Goal: Task Accomplishment & Management: Manage account settings

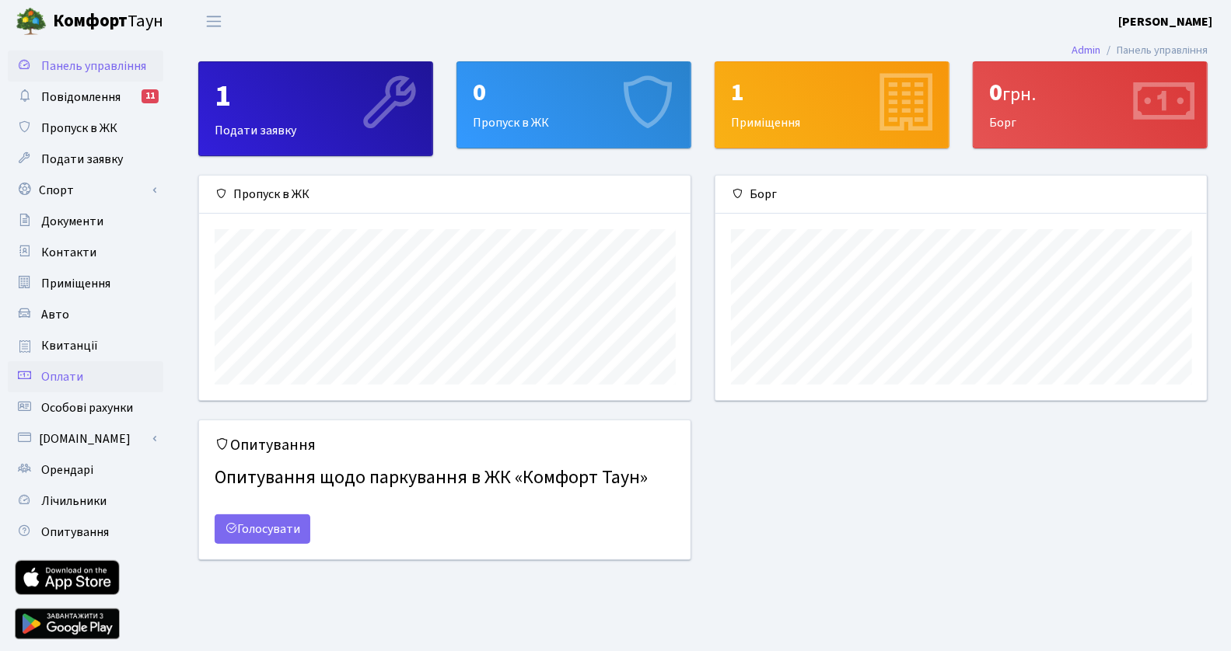
scroll to position [224, 491]
click at [65, 474] on span "Орендарі" at bounding box center [67, 470] width 52 height 17
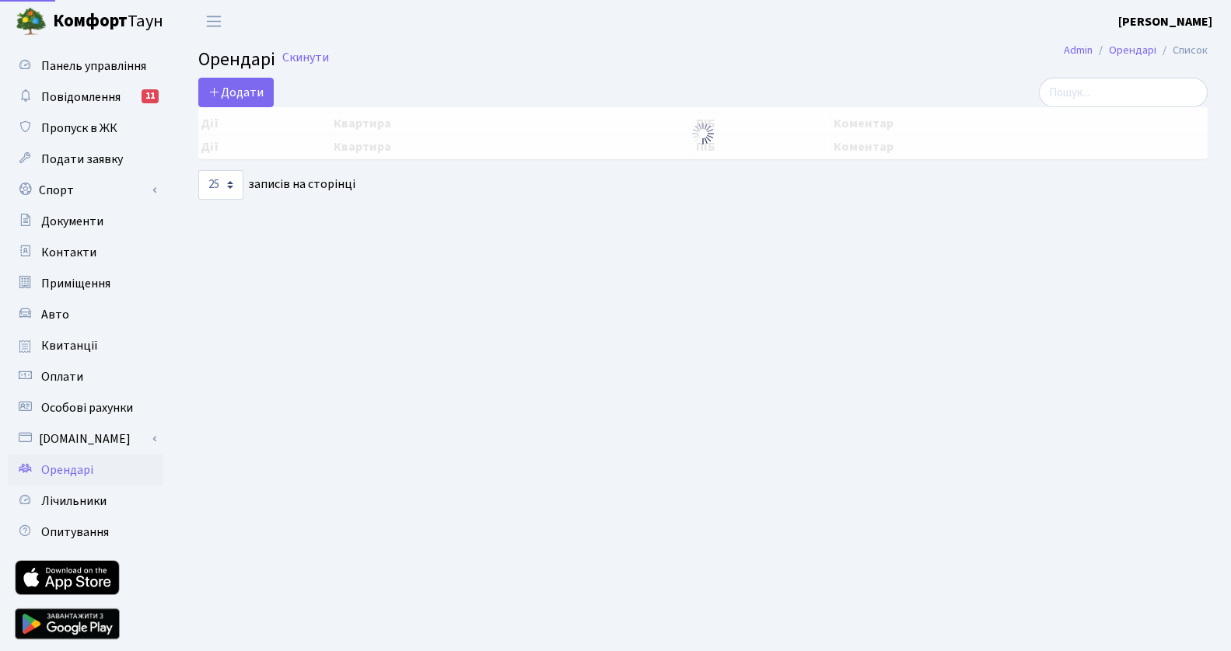
select select "25"
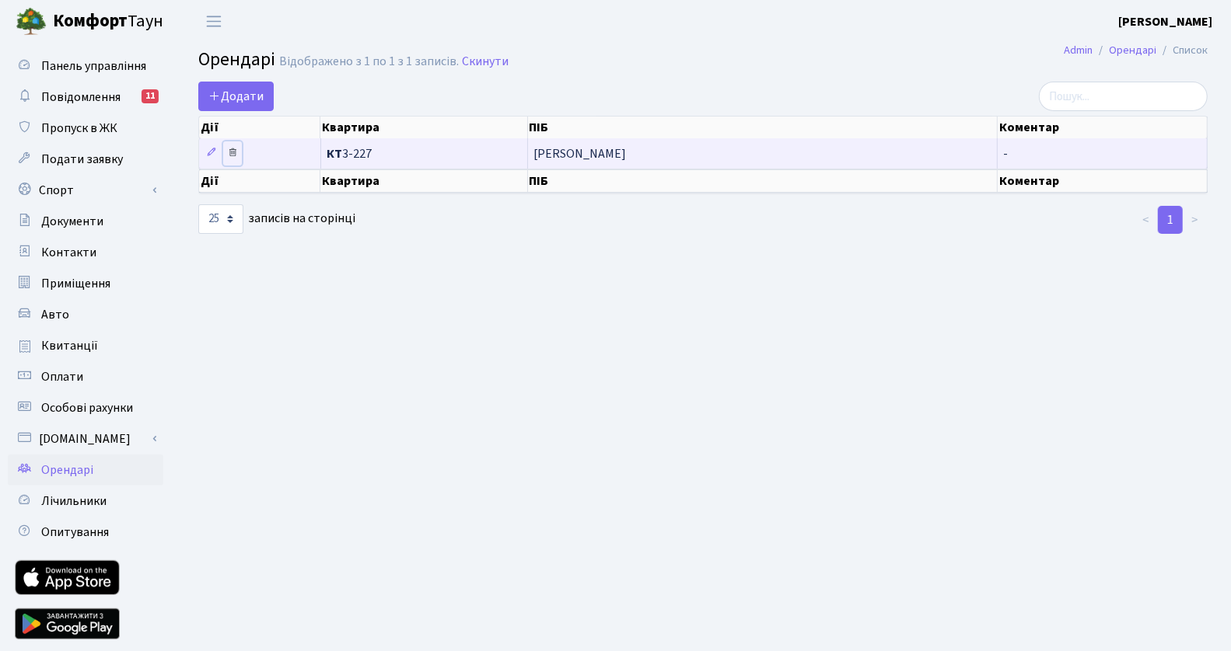
click at [232, 153] on icon at bounding box center [232, 152] width 11 height 11
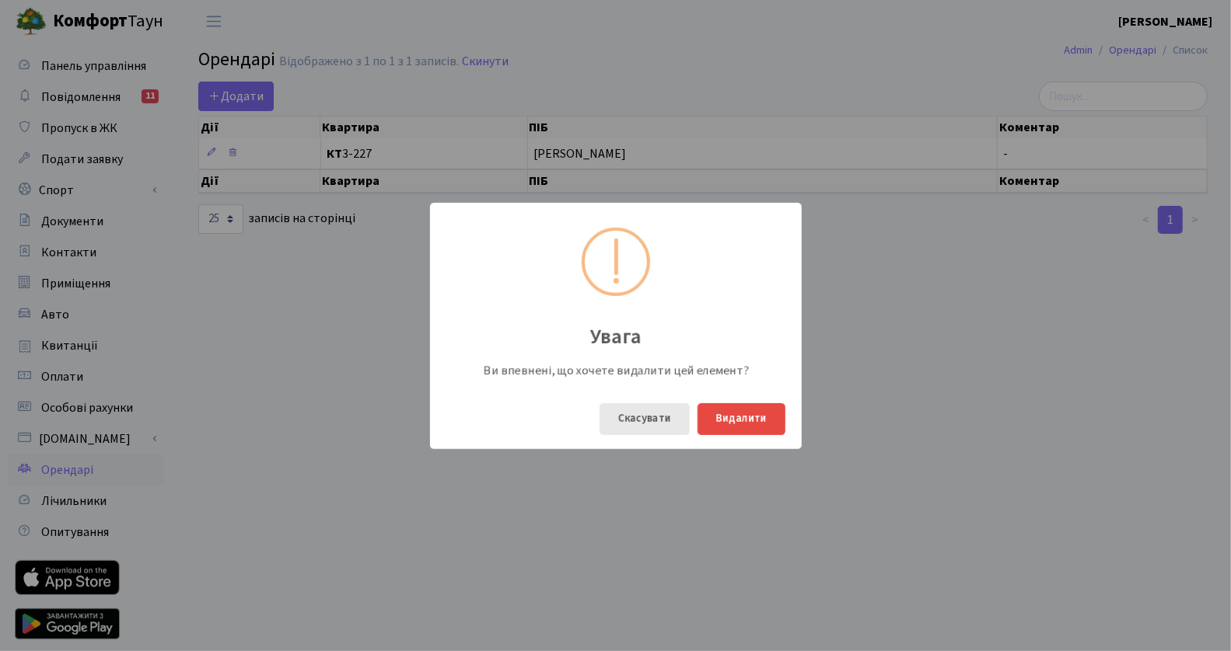
click at [664, 427] on button "Скасувати" at bounding box center [644, 419] width 90 height 32
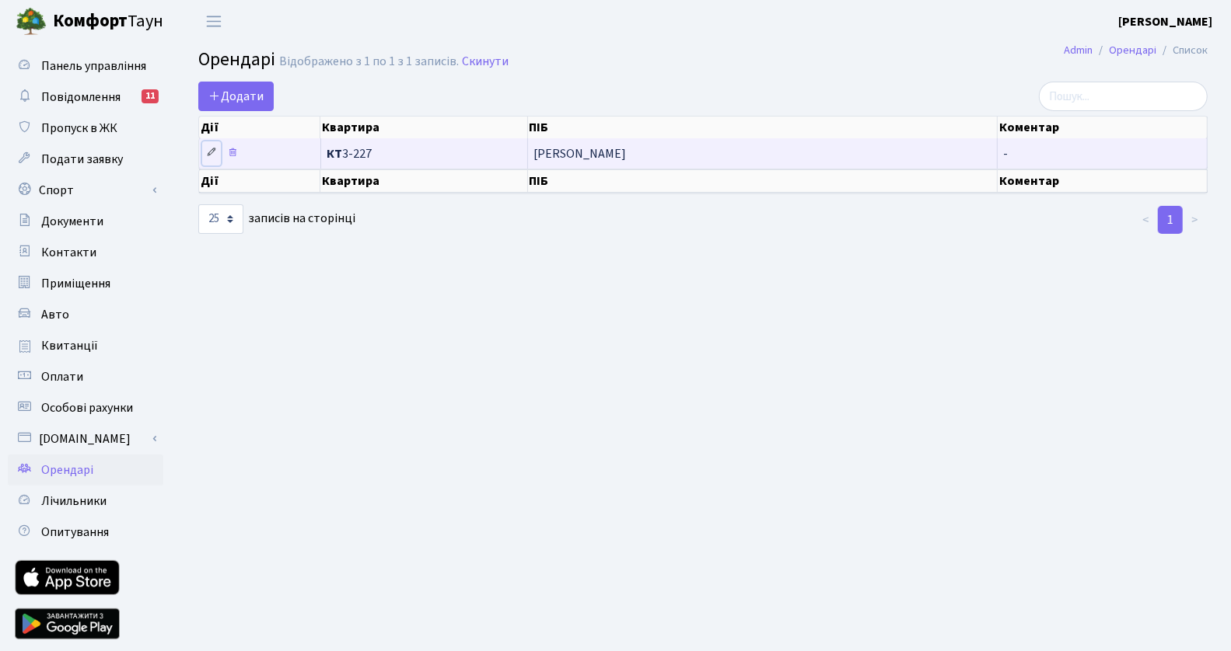
click at [215, 153] on icon at bounding box center [211, 152] width 11 height 11
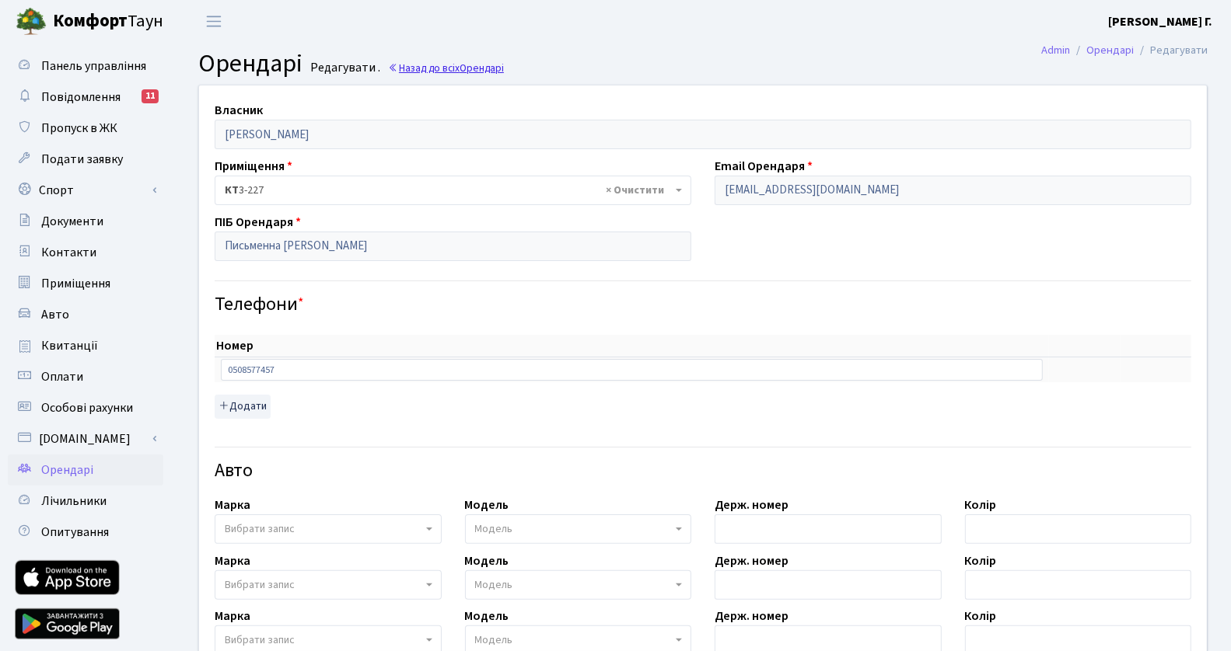
click at [409, 66] on link "Назад до всіх Орендарі" at bounding box center [446, 68] width 116 height 15
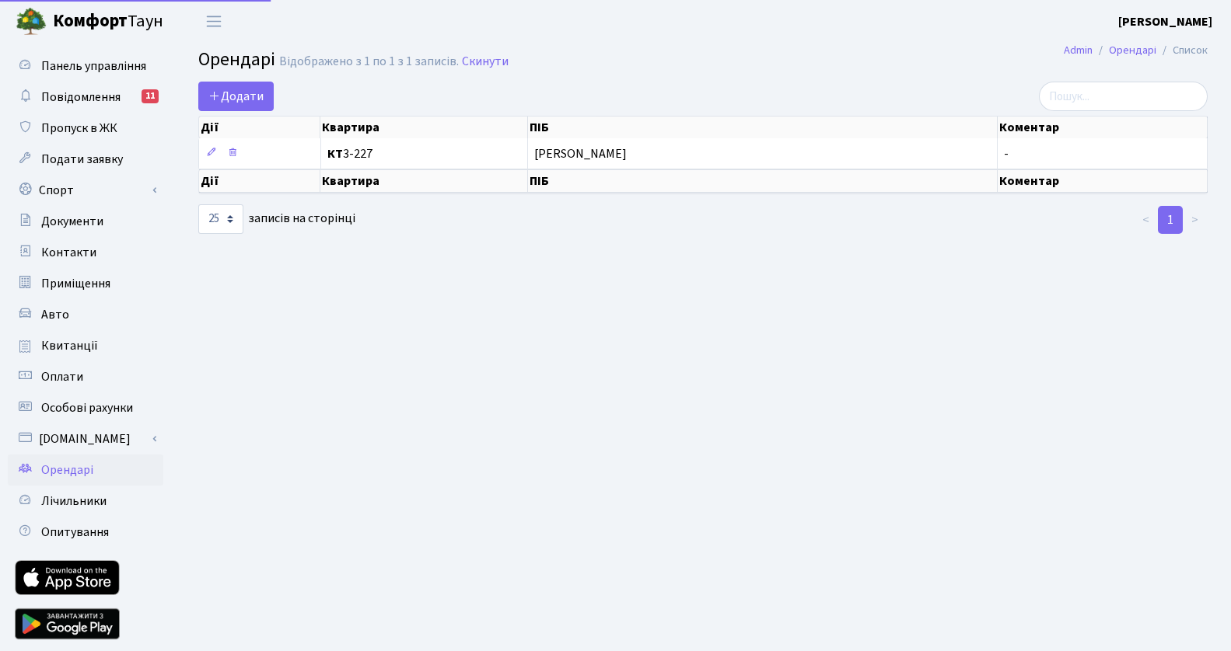
select select "25"
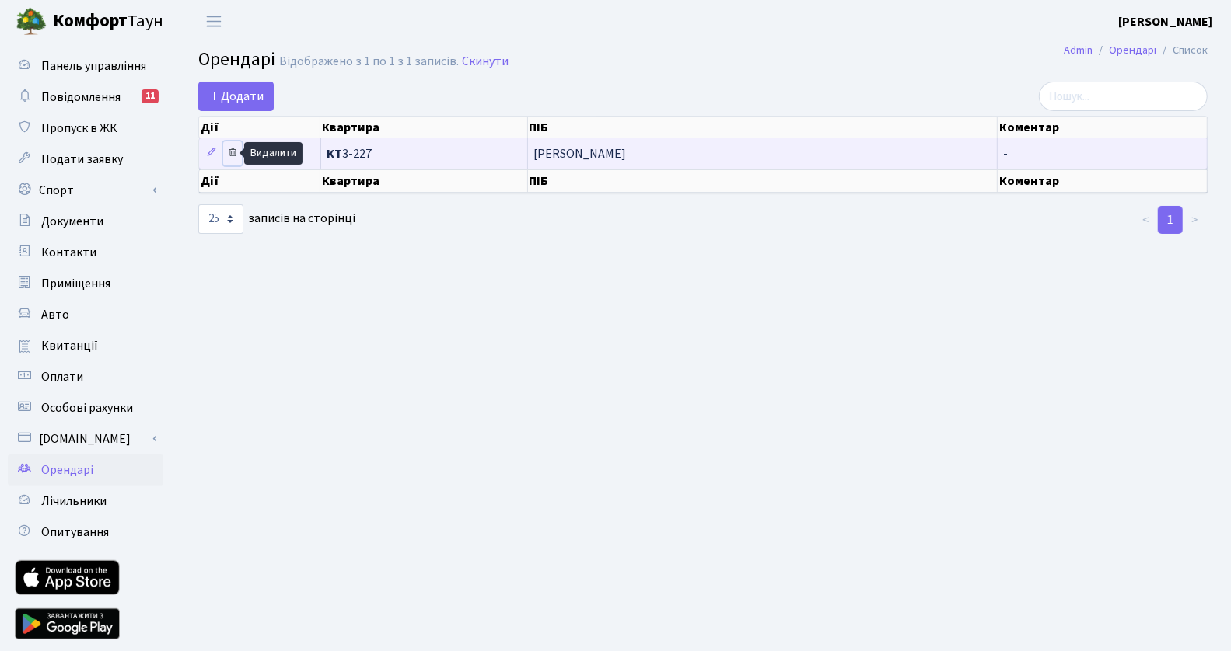
click at [229, 155] on icon at bounding box center [232, 152] width 11 height 11
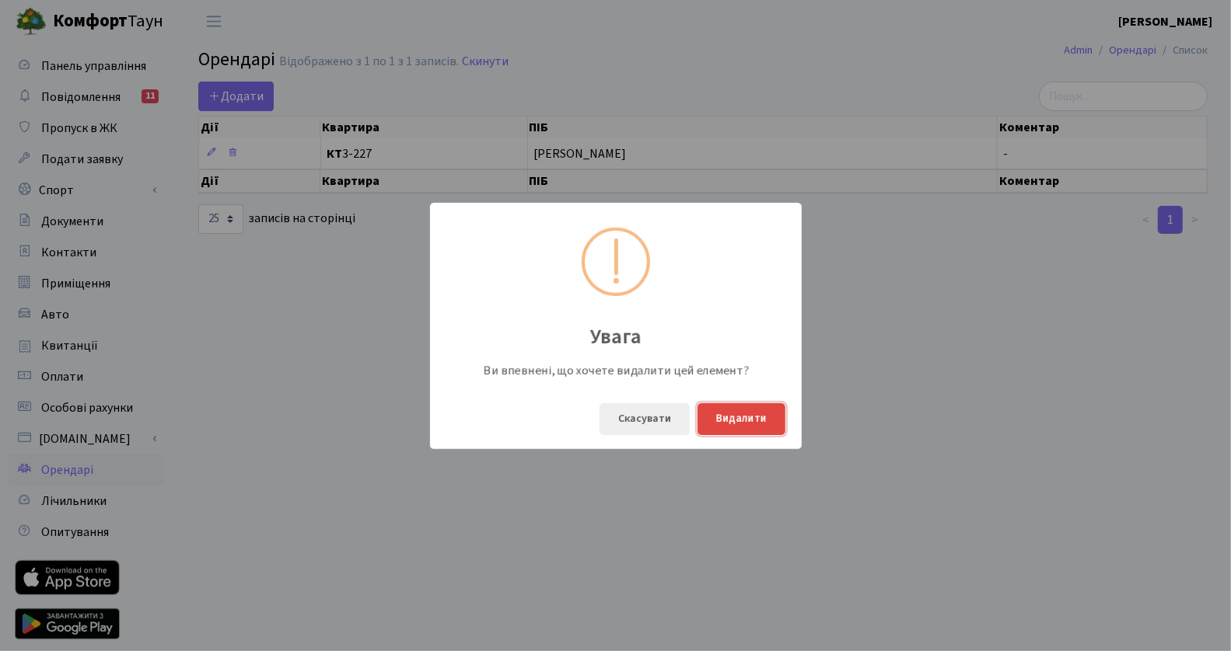
click at [723, 412] on button "Видалити" at bounding box center [741, 419] width 88 height 32
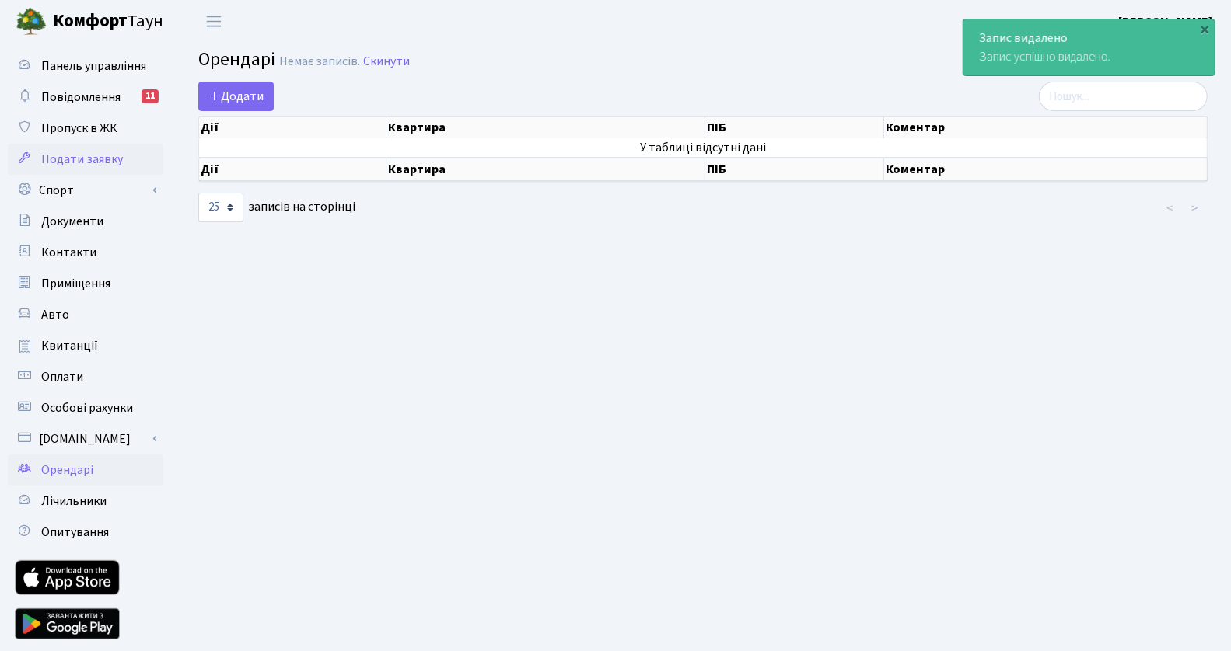
click at [120, 151] on span "Подати заявку" at bounding box center [82, 159] width 82 height 17
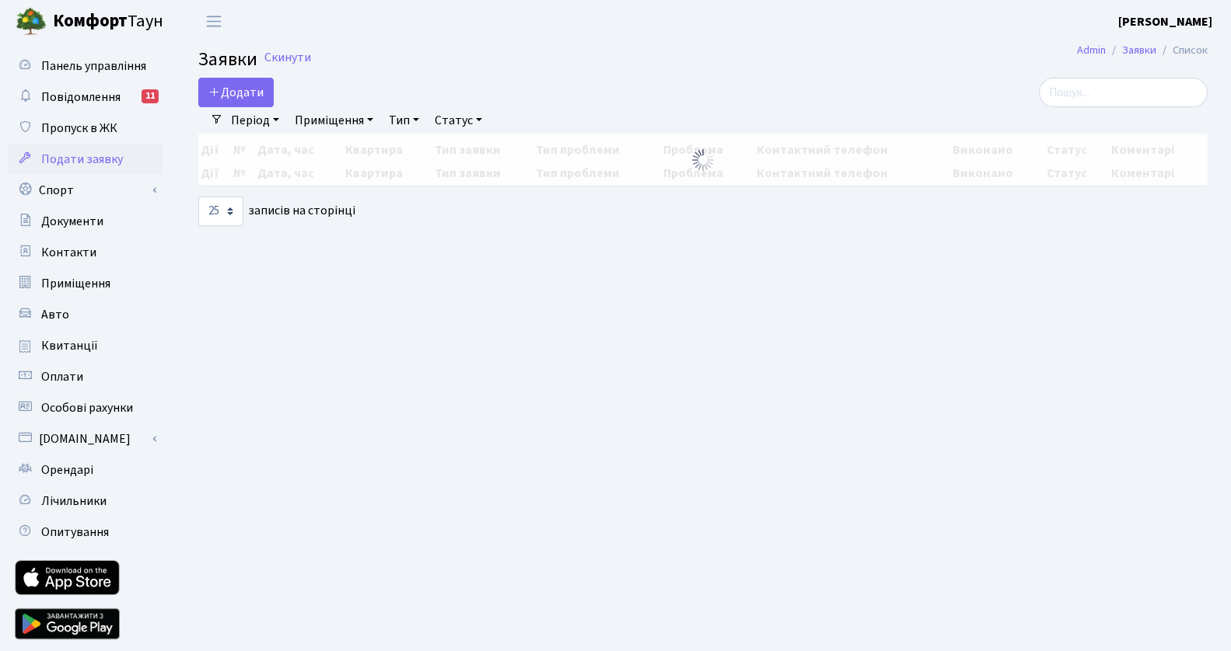
select select "25"
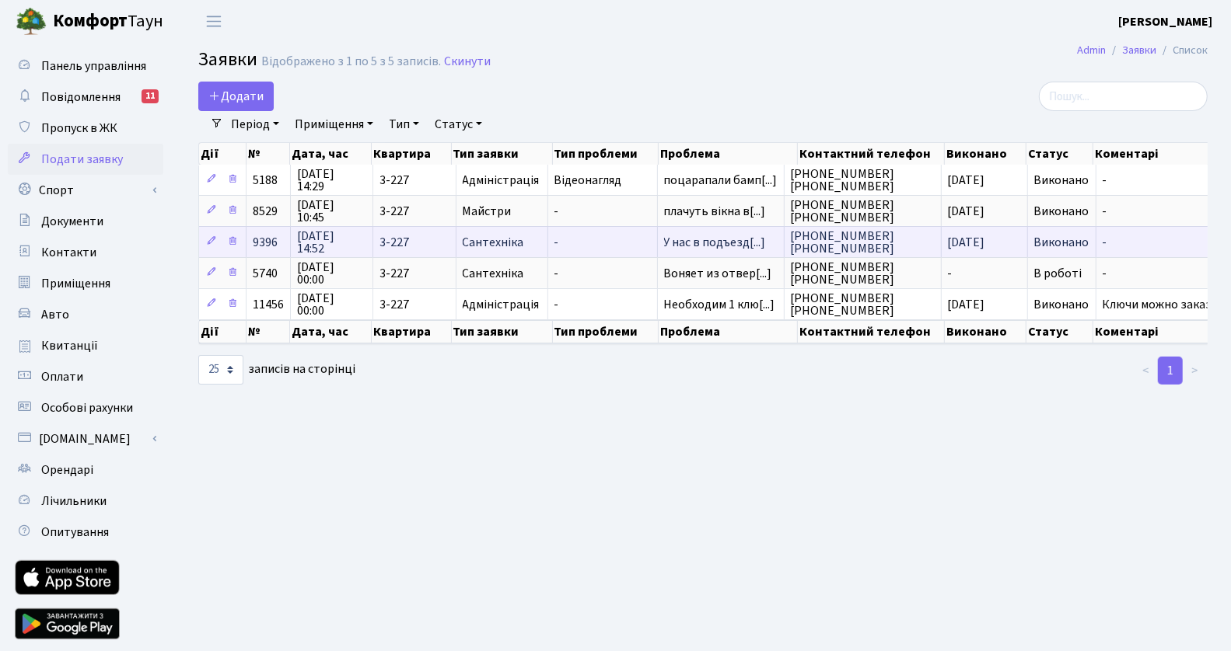
scroll to position [2, 0]
